Goal: Information Seeking & Learning: Learn about a topic

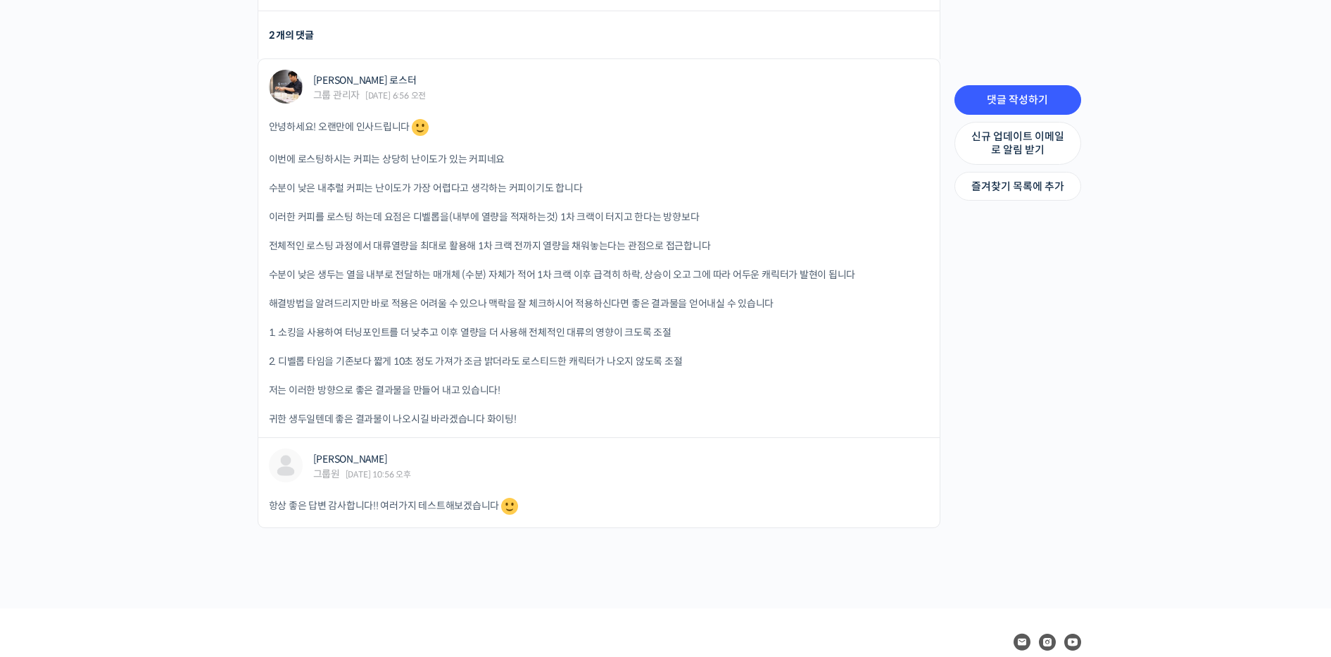
scroll to position [942, 0]
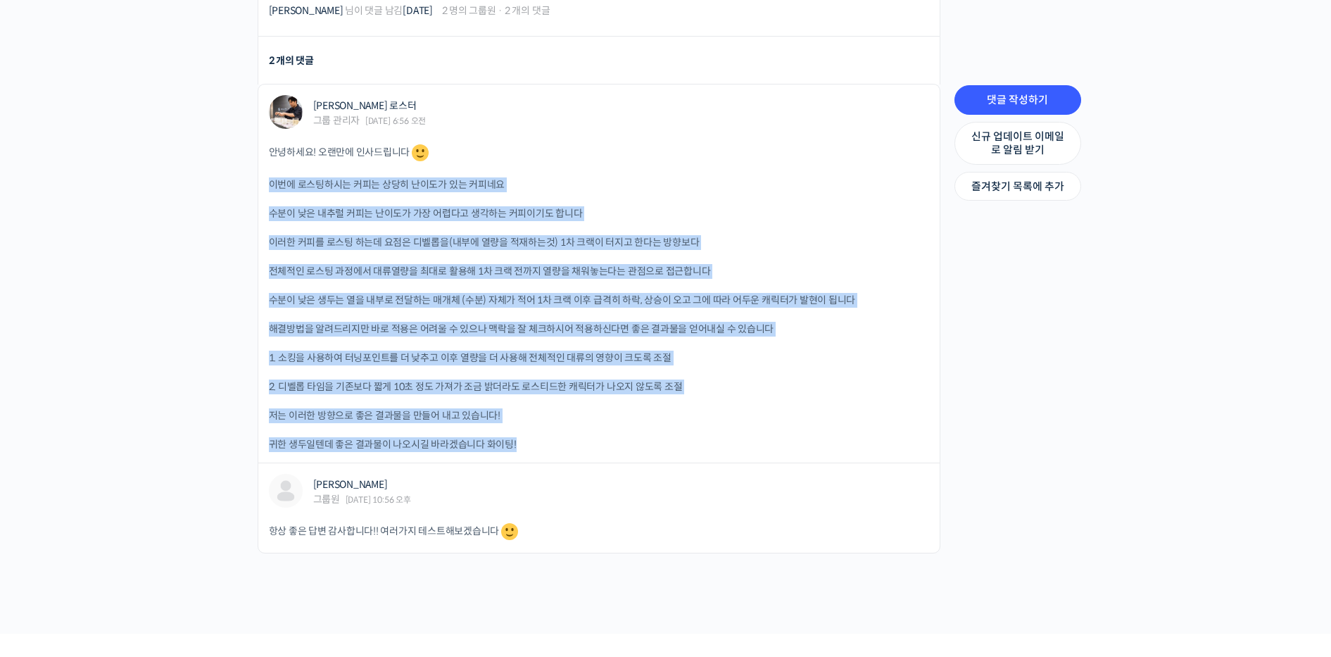
drag, startPoint x: 628, startPoint y: 443, endPoint x: 215, endPoint y: 160, distance: 500.7
drag, startPoint x: 215, startPoint y: 160, endPoint x: 216, endPoint y: 184, distance: 23.3
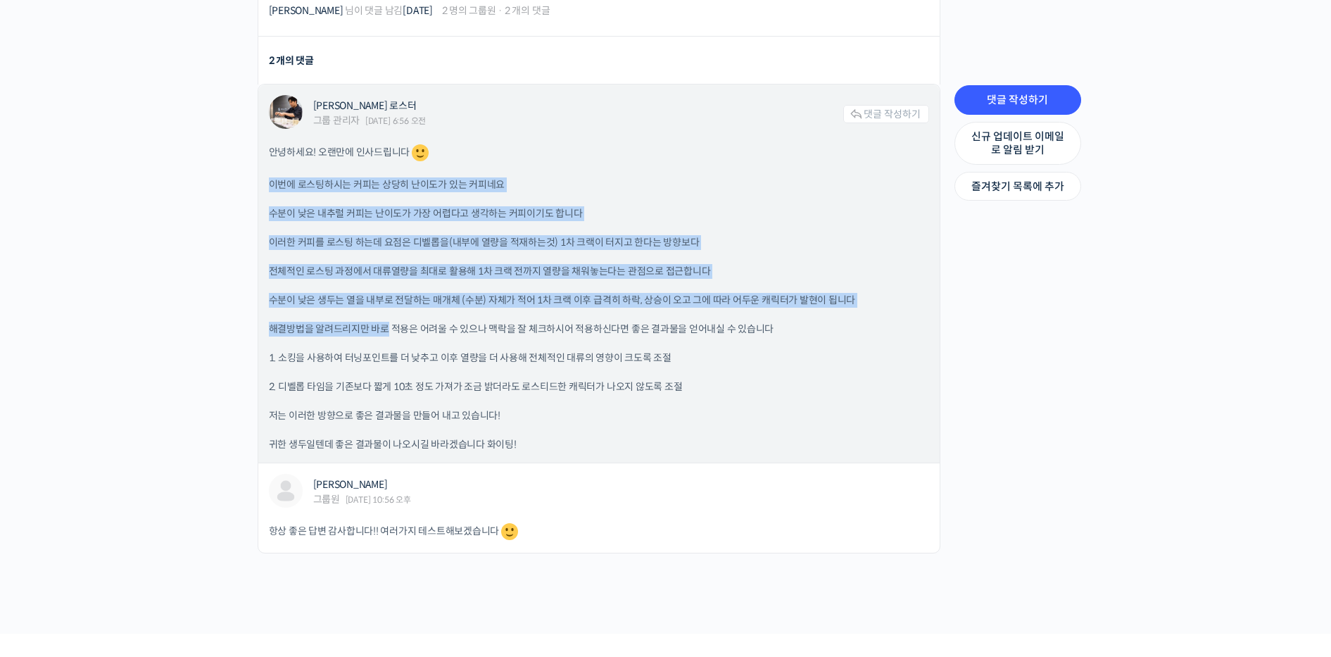
drag, startPoint x: 267, startPoint y: 182, endPoint x: 595, endPoint y: 370, distance: 378.0
click at [426, 350] on div "윤원균 로스터 그룹 관리자 2025년 08월 11일 6:56 오전 댓글 작성하기 안녕하세요! 오랜만에 인사드립니다 이번에 로스팅하시는 커피는 …" at bounding box center [598, 273] width 681 height 378
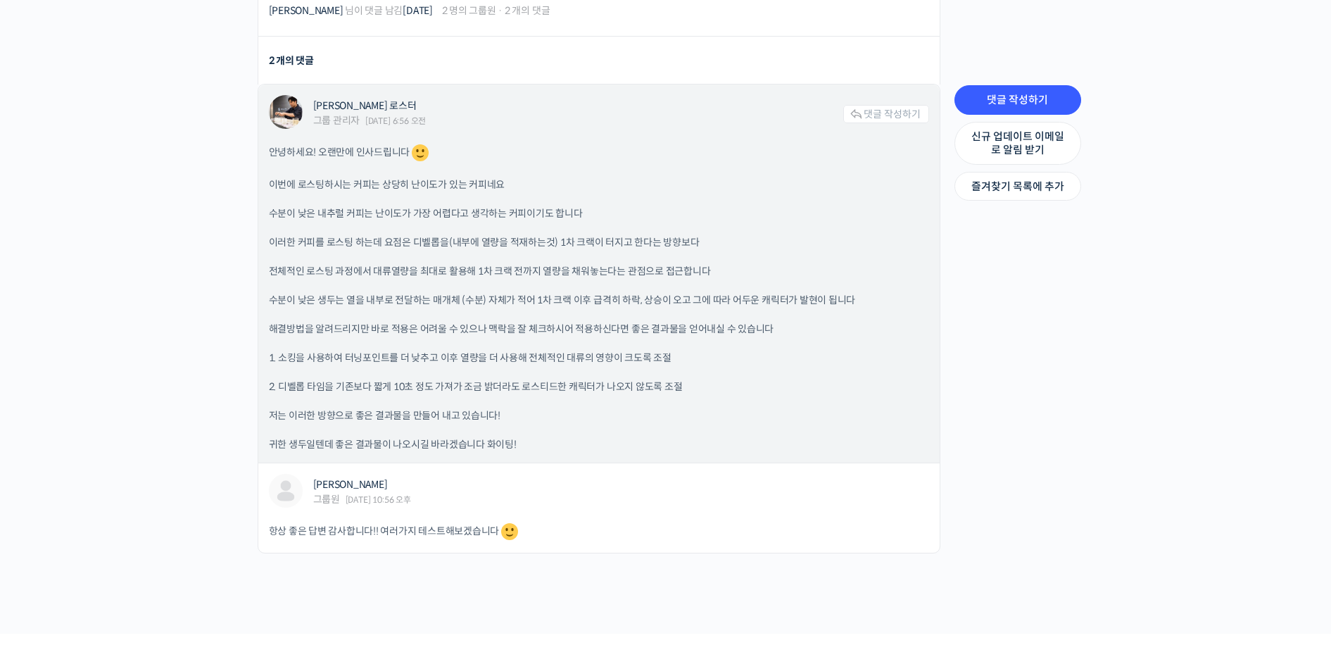
click at [635, 424] on div "안녕하세요! 오랜만에 인사드립니다 이번에 로스팅하시는 커피는 상당히 난이도가 있는 커피네요 수분이 낮은 내추럴 커피는 난이도가 가장 어렵다고 …" at bounding box center [599, 297] width 660 height 310
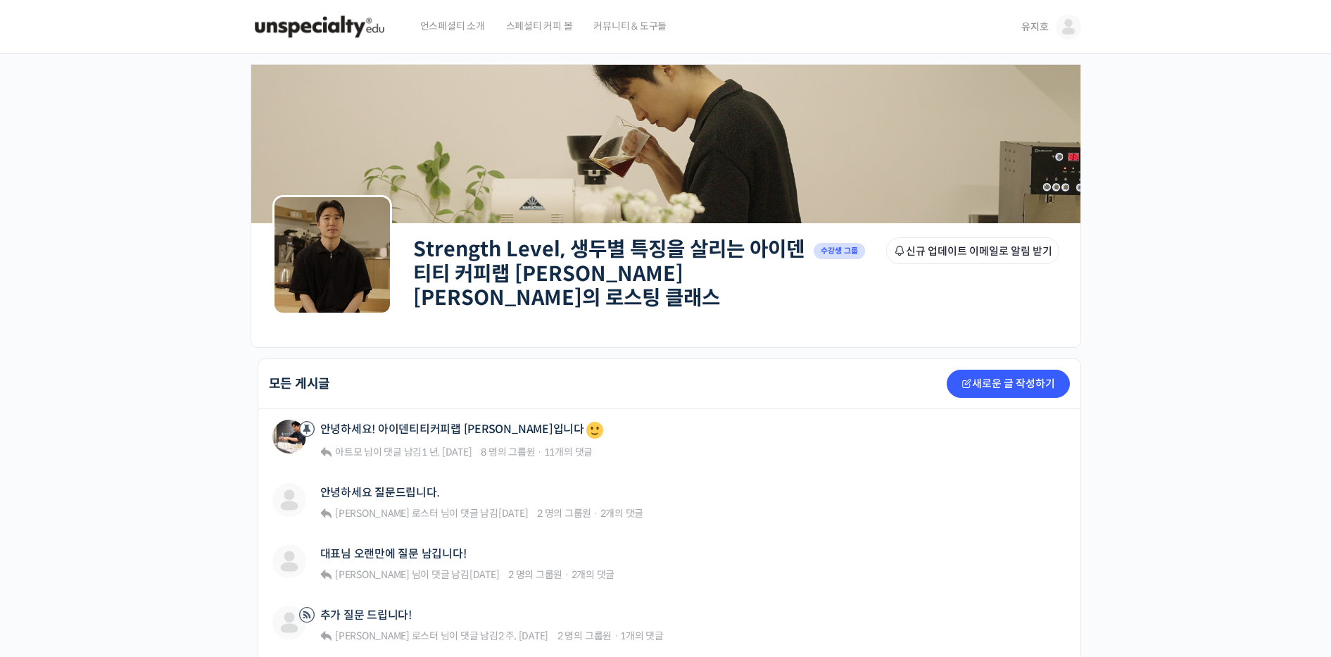
click at [1058, 28] on img at bounding box center [1068, 26] width 25 height 25
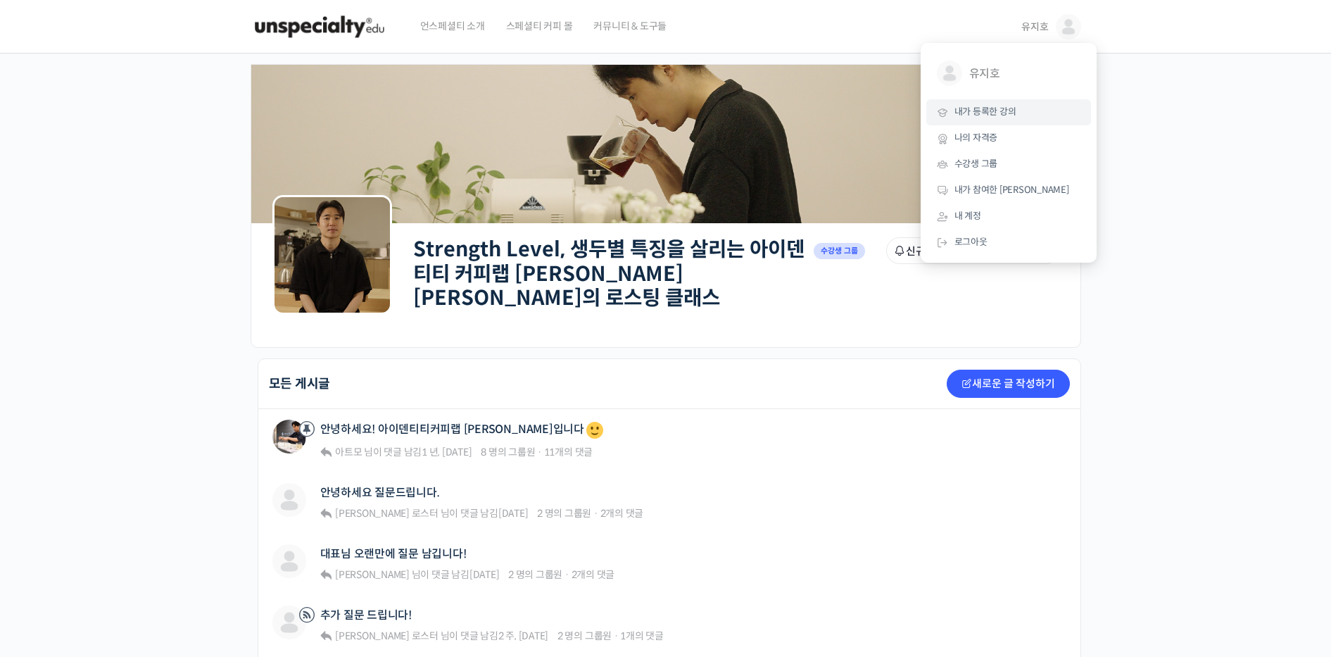
click at [1040, 110] on link "내가 등록한 강의" at bounding box center [1008, 112] width 165 height 26
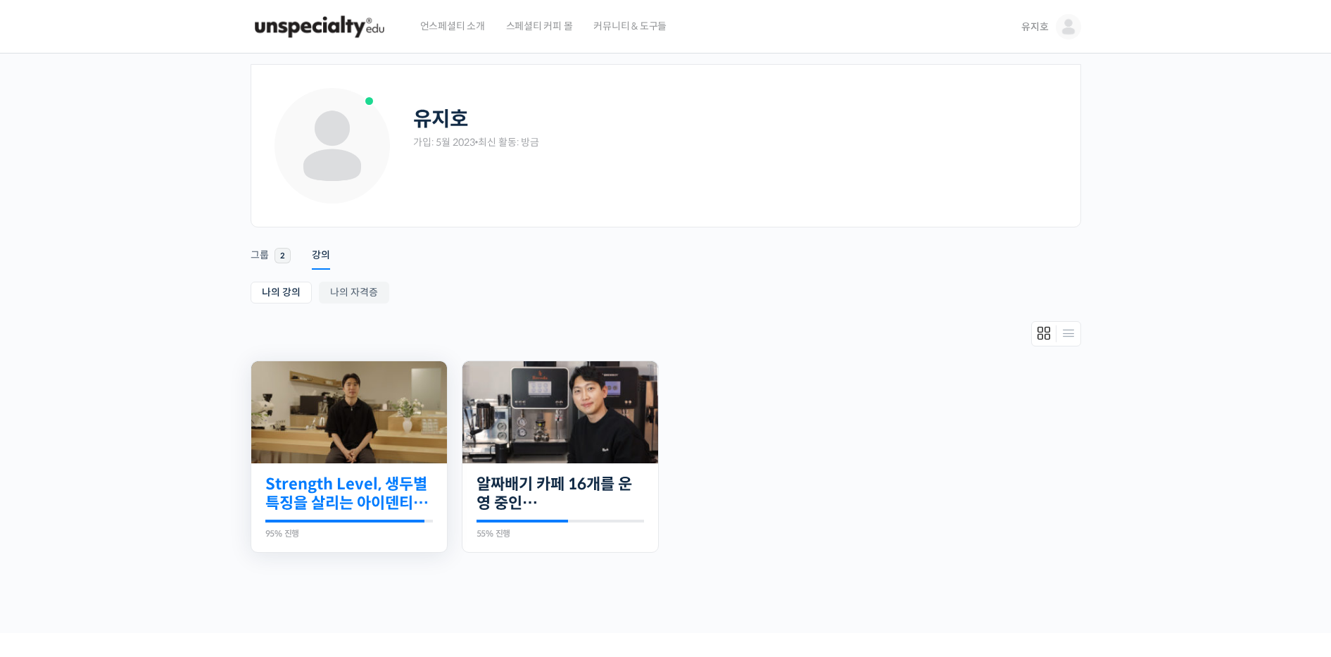
click at [404, 476] on link "Strength Level, 생두별 특징을 살리는 아이덴티티 커피랩 [PERSON_NAME] [PERSON_NAME]의 로스팅 클래스" at bounding box center [348, 493] width 167 height 39
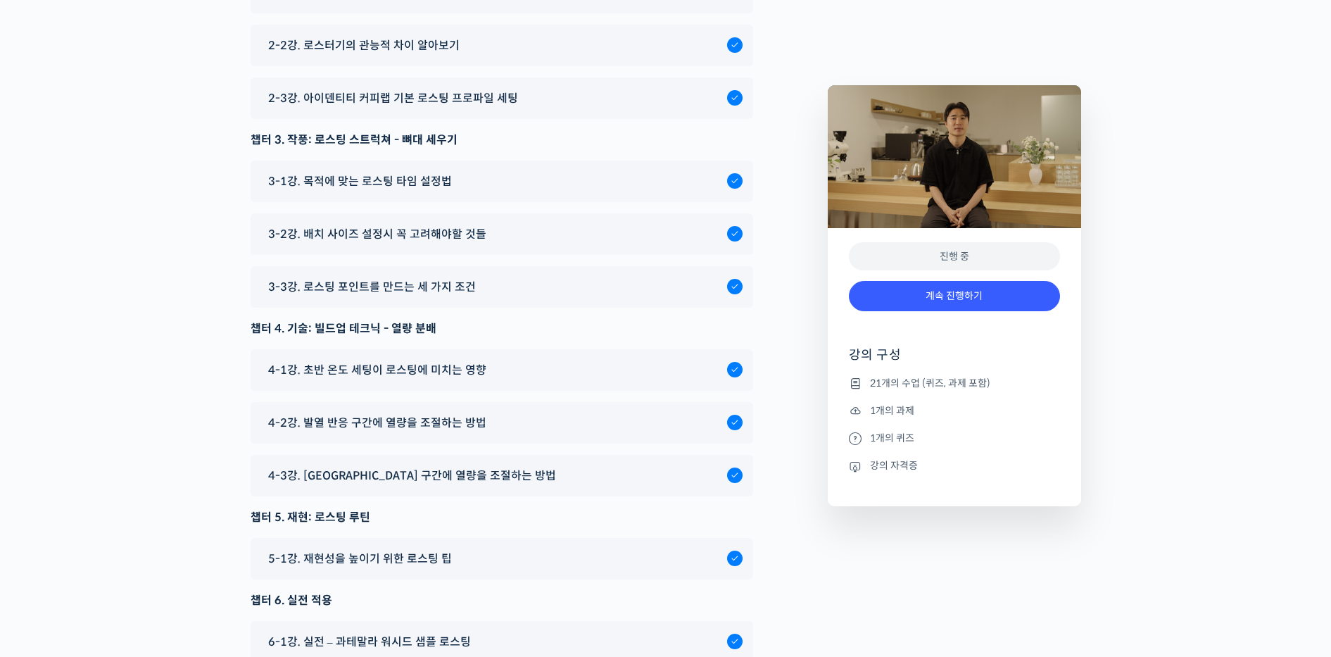
scroll to position [7748, 0]
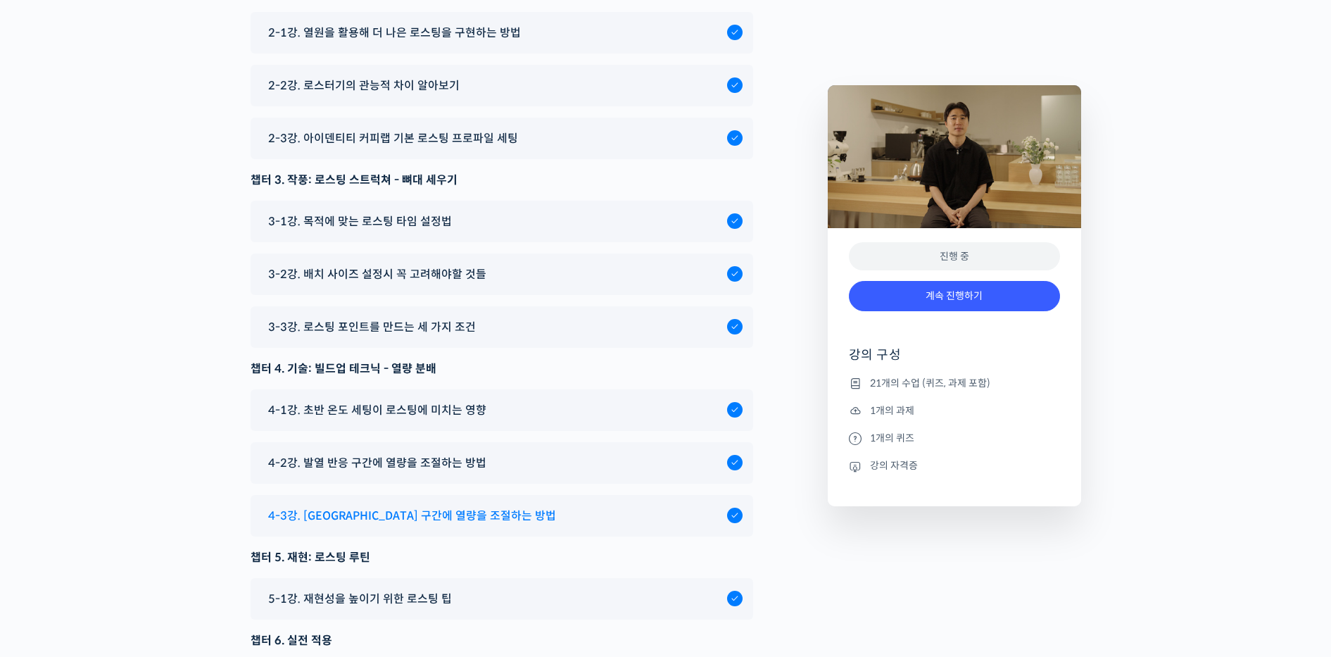
click at [341, 495] on div "4-3강. [GEOGRAPHIC_DATA] 구간에 열량을 조절하는 방법" at bounding box center [502, 516] width 502 height 42
click at [344, 506] on span "4-3강. [GEOGRAPHIC_DATA] 구간에 열량을 조절하는 방법" at bounding box center [412, 515] width 288 height 19
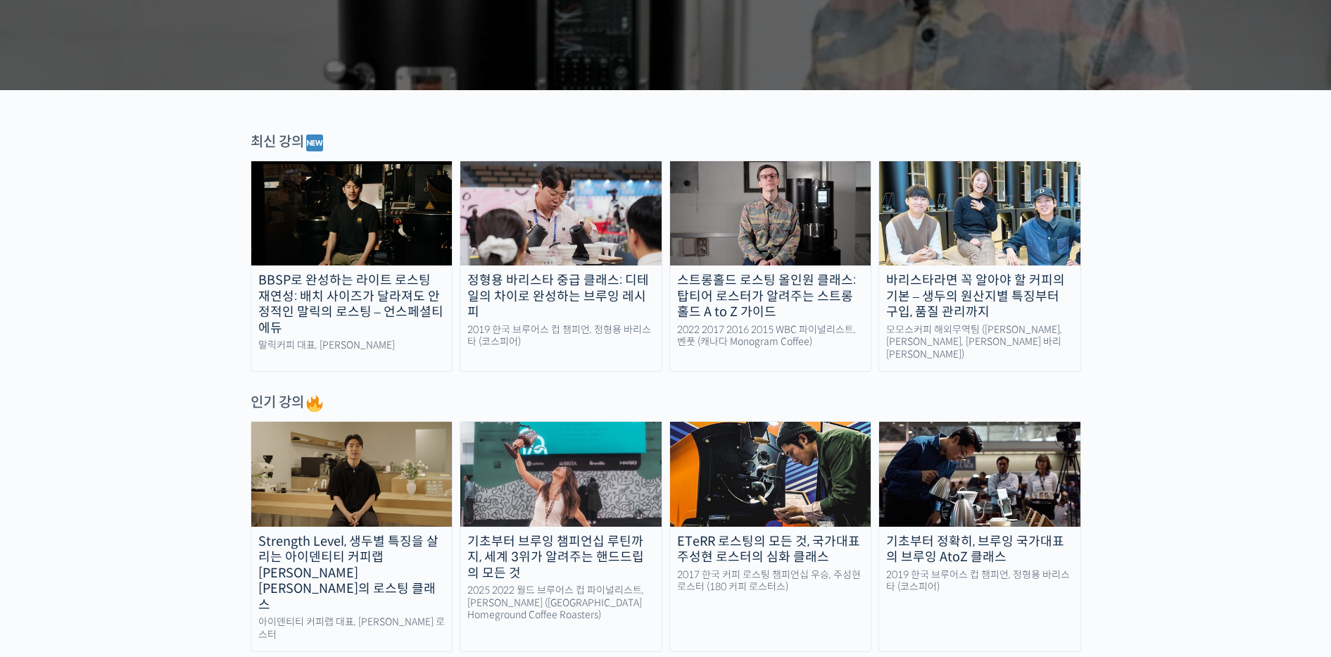
scroll to position [391, 0]
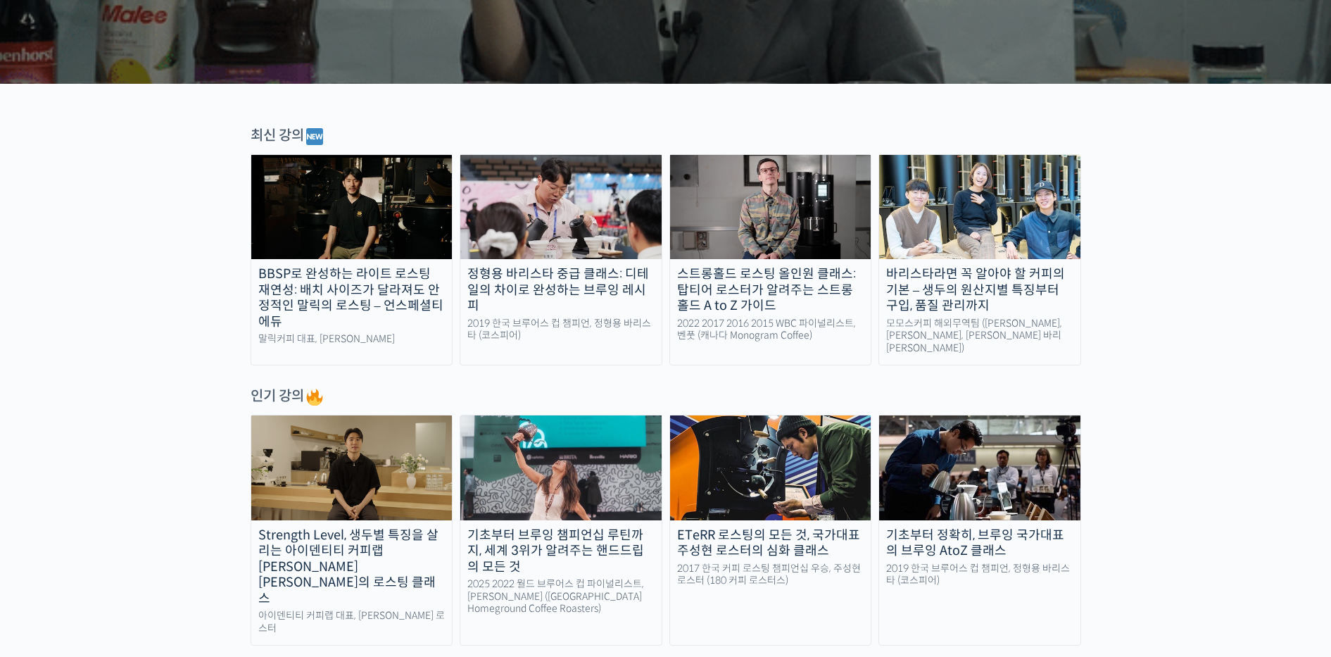
click at [361, 224] on img at bounding box center [351, 207] width 201 height 104
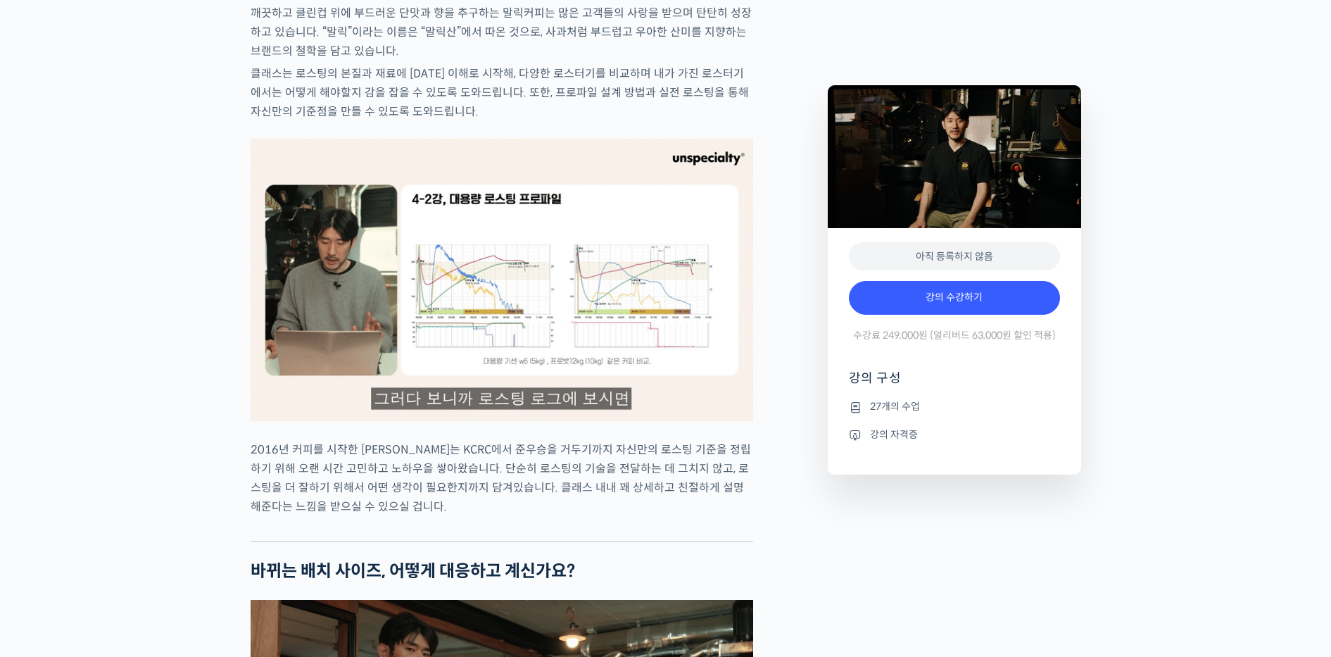
scroll to position [1429, 0]
